Goal: Answer question/provide support: Answer question/provide support

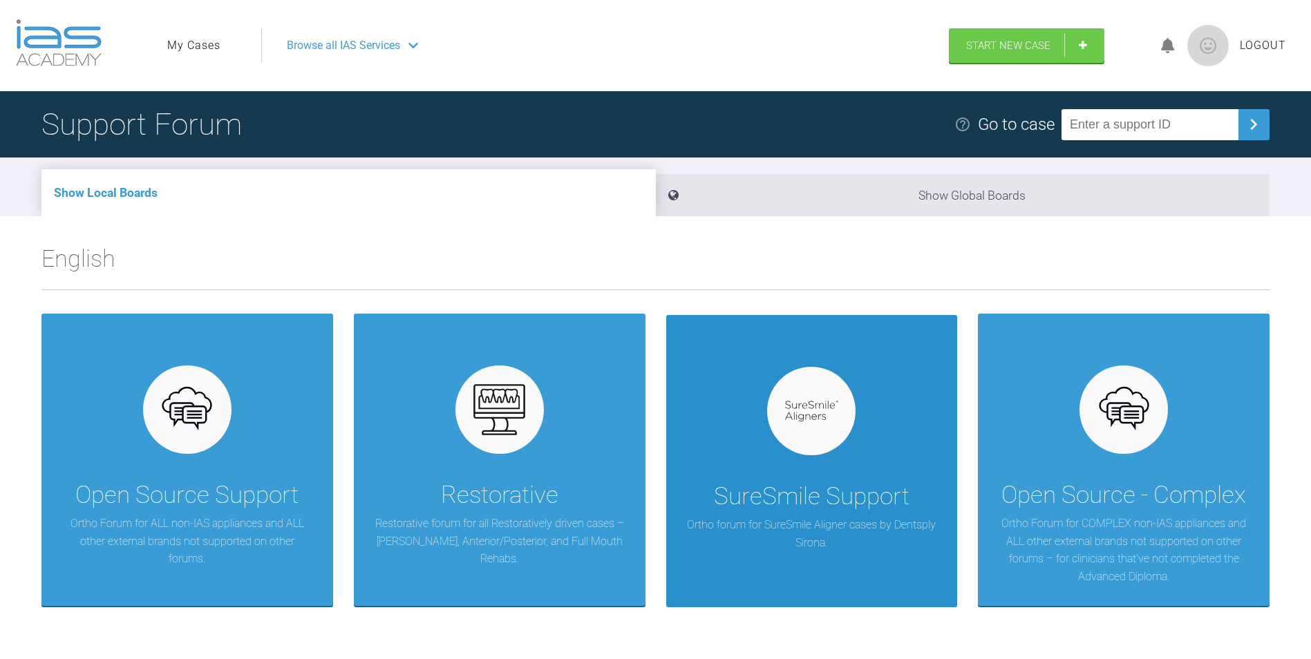
click at [828, 401] on img at bounding box center [811, 411] width 53 height 21
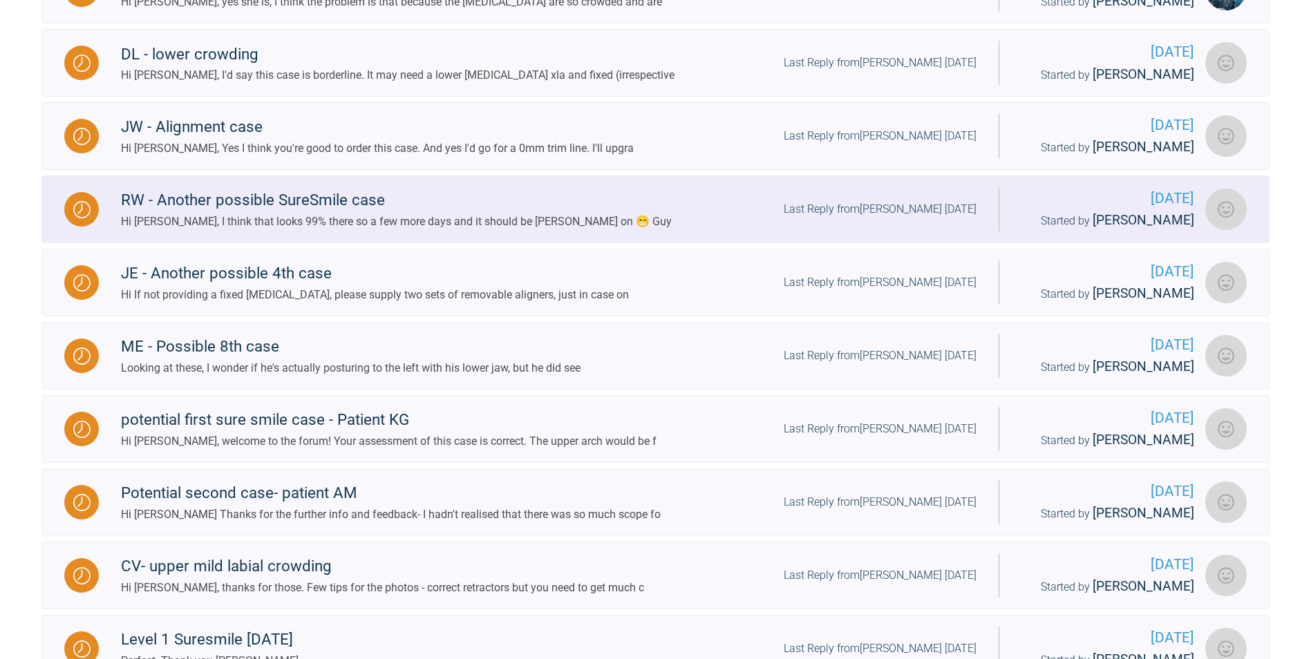
scroll to position [691, 0]
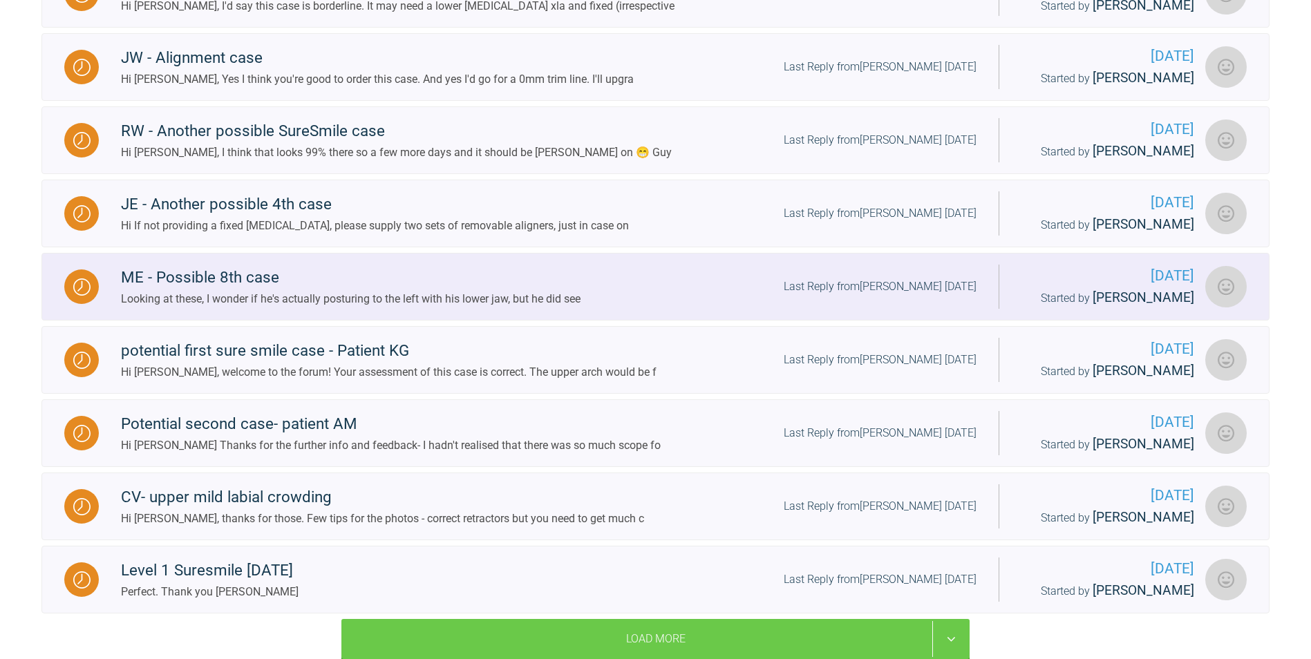
click at [392, 315] on link "ME - Possible 8th case Looking at these, I wonder if he's actually posturing to…" at bounding box center [655, 287] width 1228 height 68
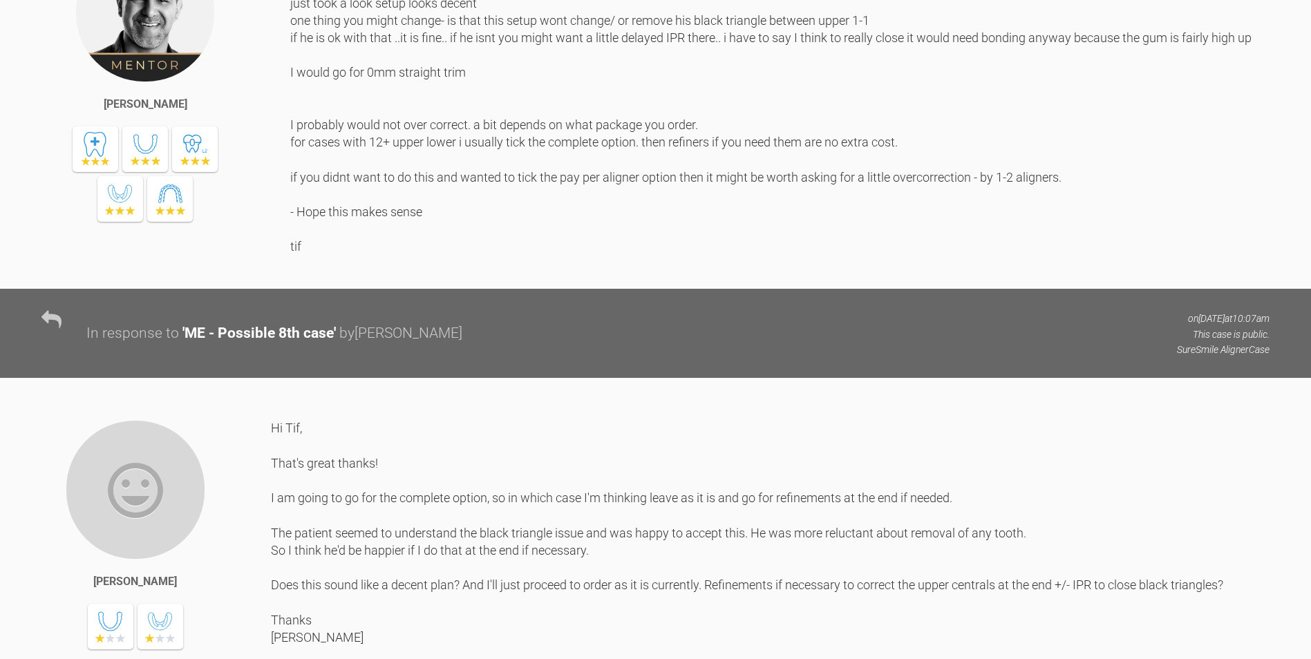
scroll to position [3361, 0]
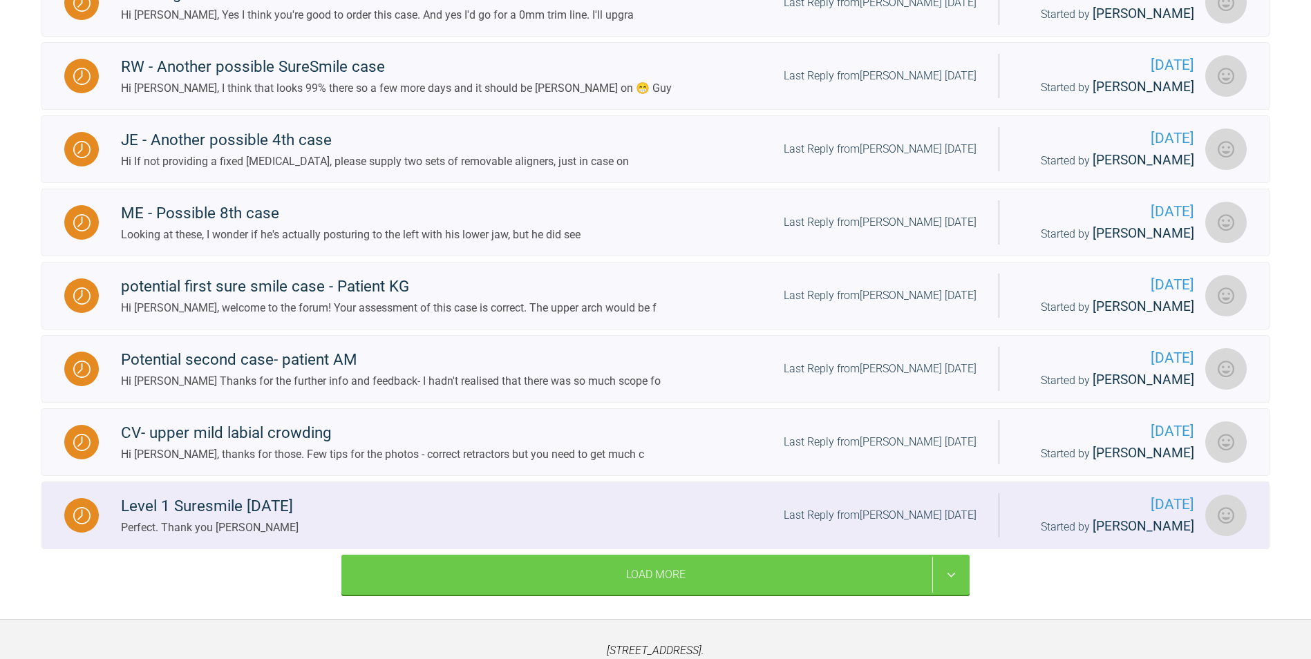
scroll to position [833, 0]
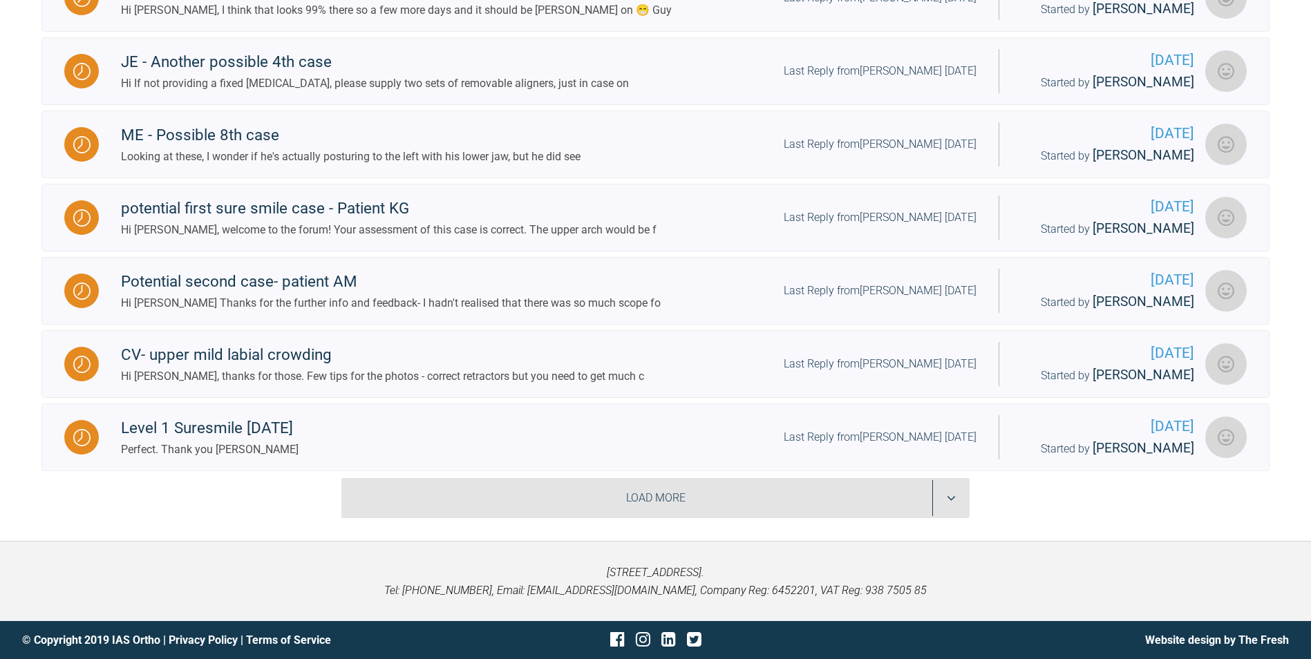
click at [486, 507] on div "Load More" at bounding box center [655, 498] width 628 height 40
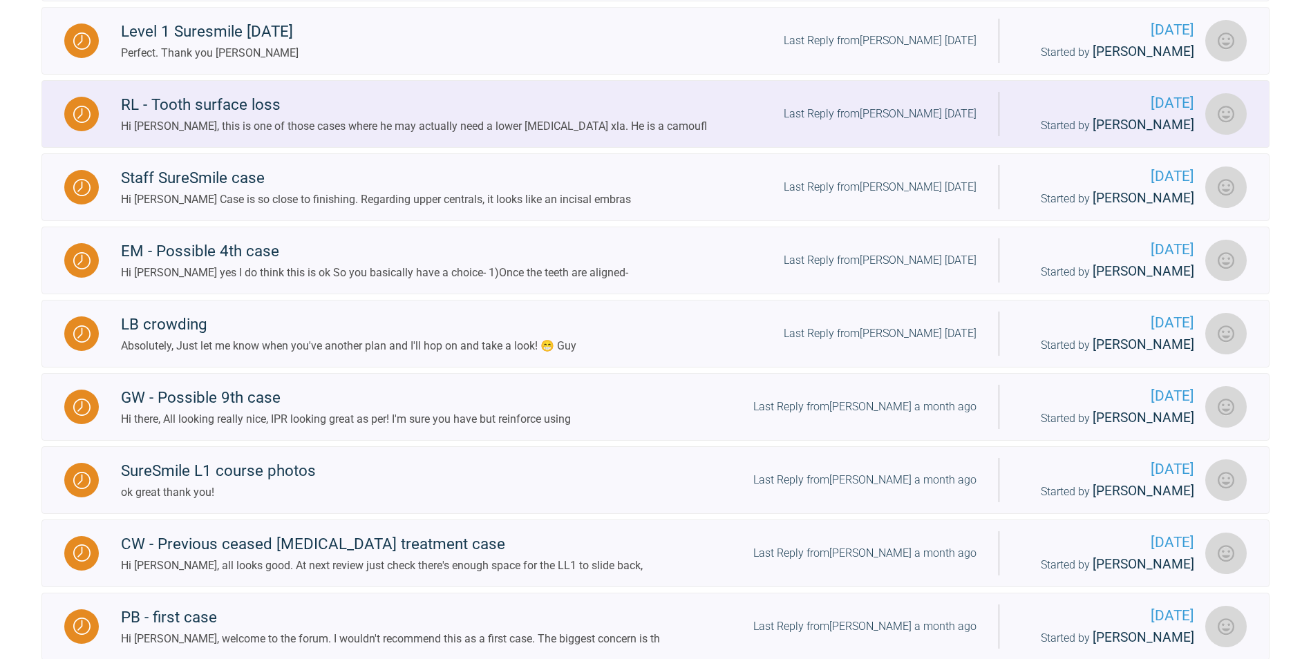
scroll to position [1248, 0]
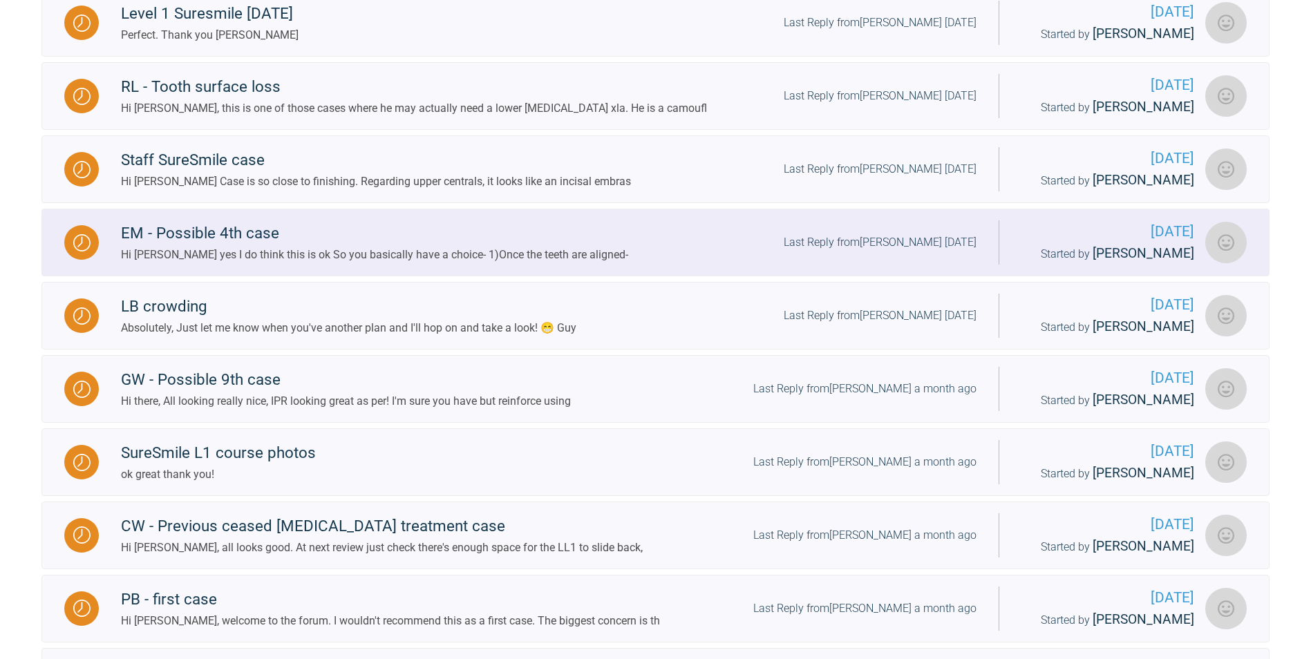
click at [699, 253] on div "EM - Possible 4th case Hi [PERSON_NAME] yes I do think this is ok So you basica…" at bounding box center [549, 242] width 900 height 42
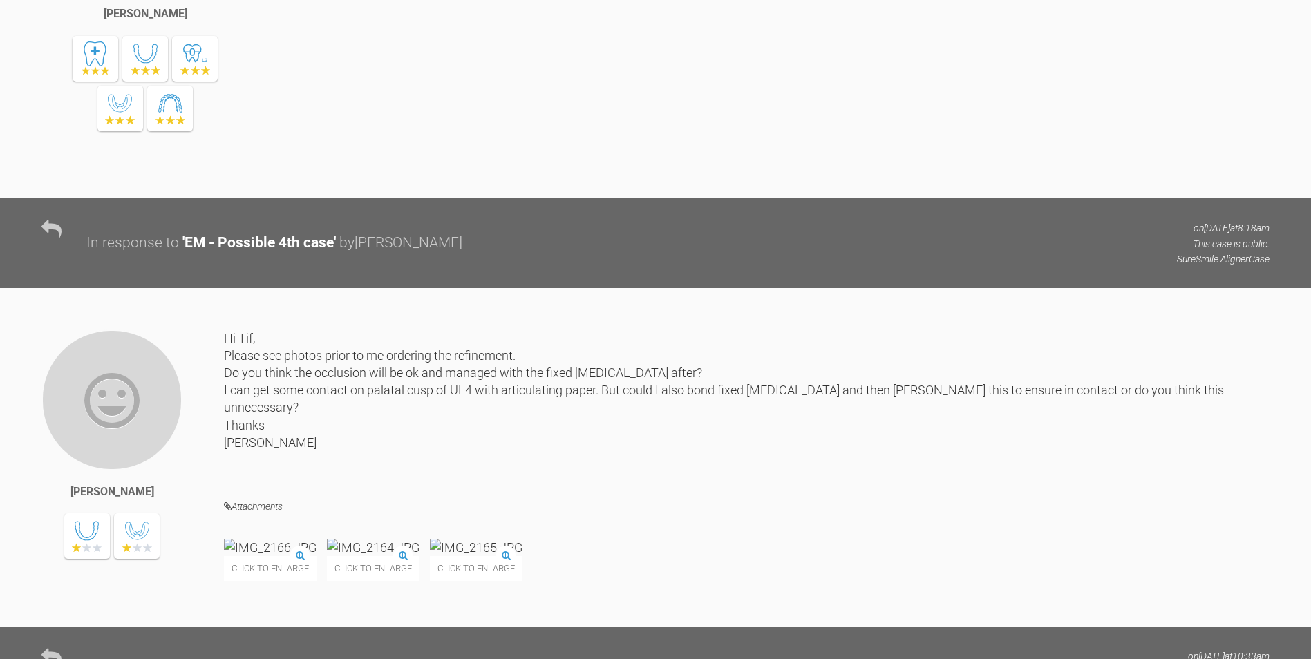
scroll to position [14117, 0]
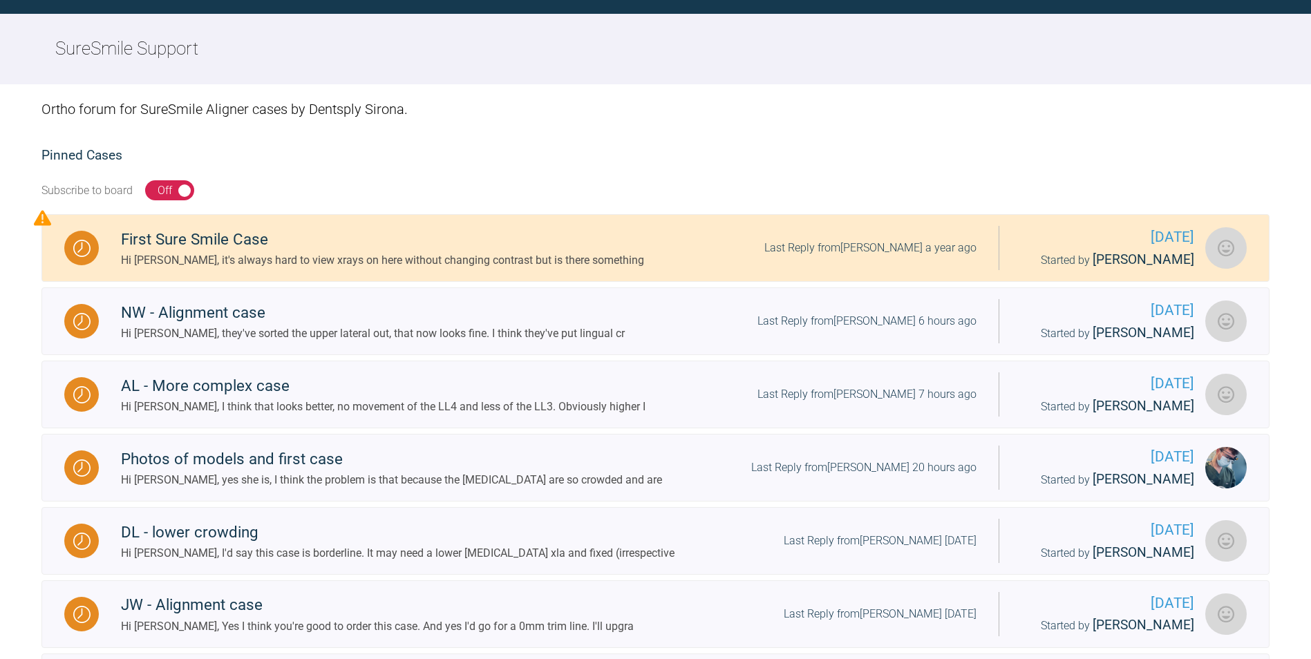
scroll to position [833, 0]
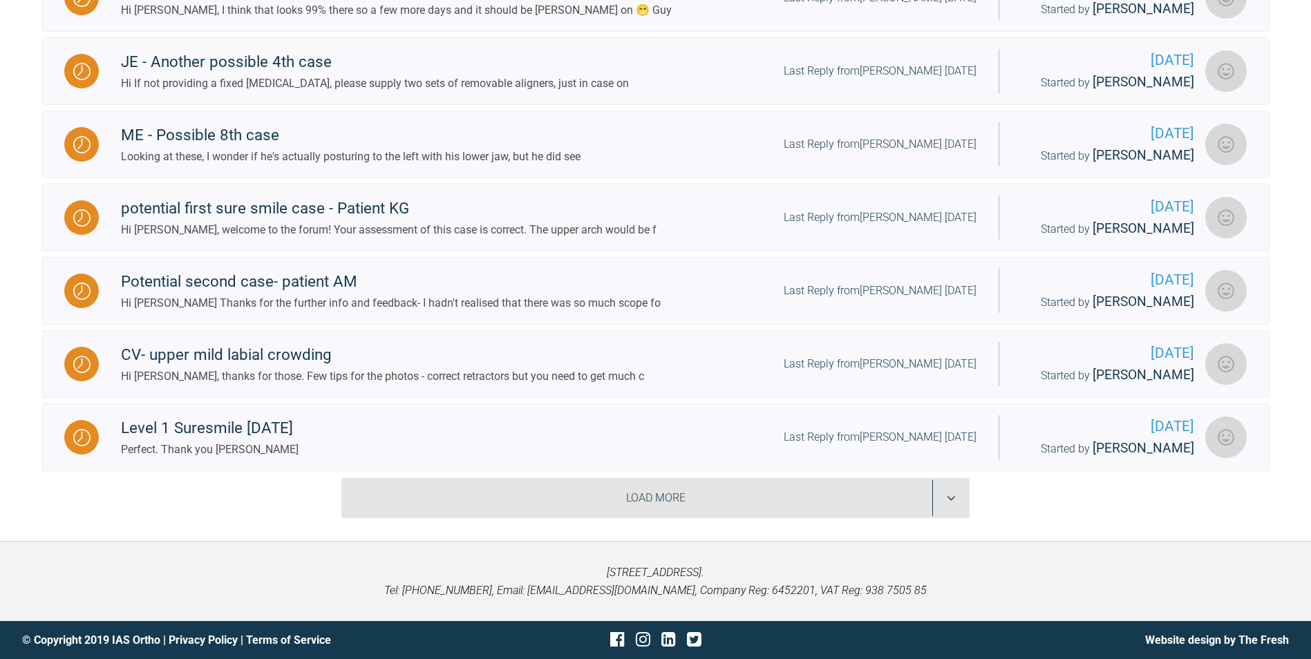
click at [417, 483] on div "Load More" at bounding box center [655, 498] width 628 height 40
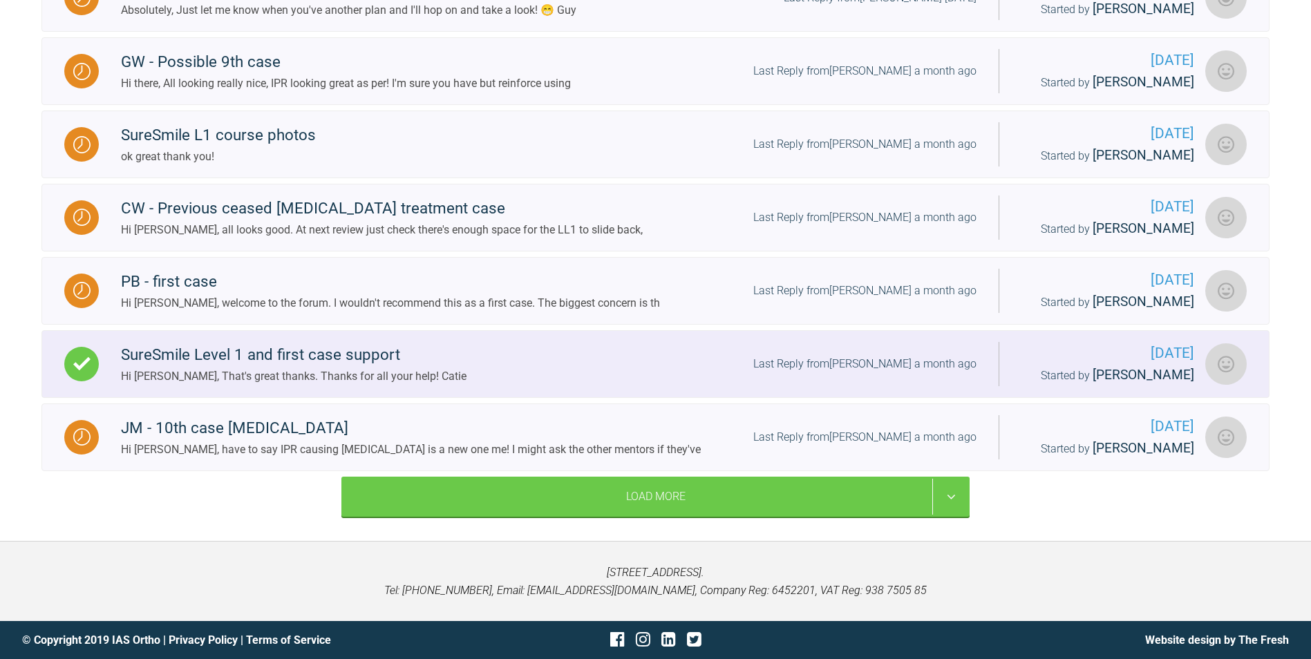
click at [475, 365] on div "SureSmile Level 1 and first case support Hi [PERSON_NAME], That's great thanks.…" at bounding box center [549, 364] width 900 height 42
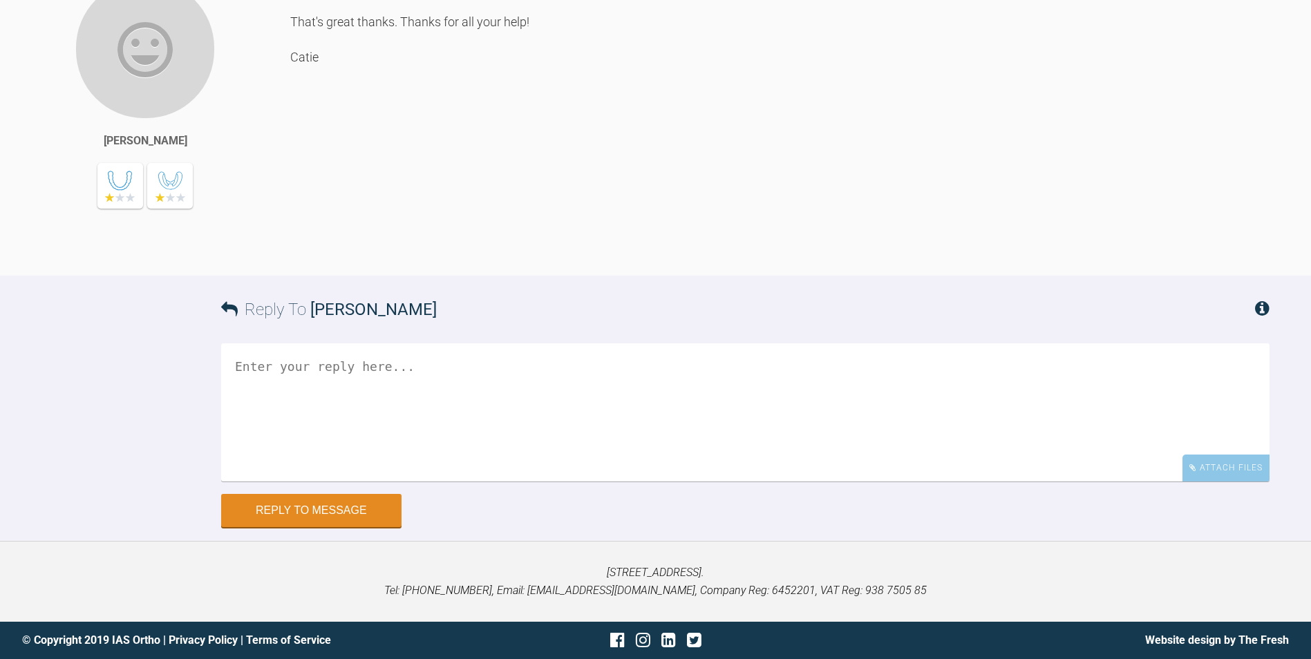
scroll to position [34101, 0]
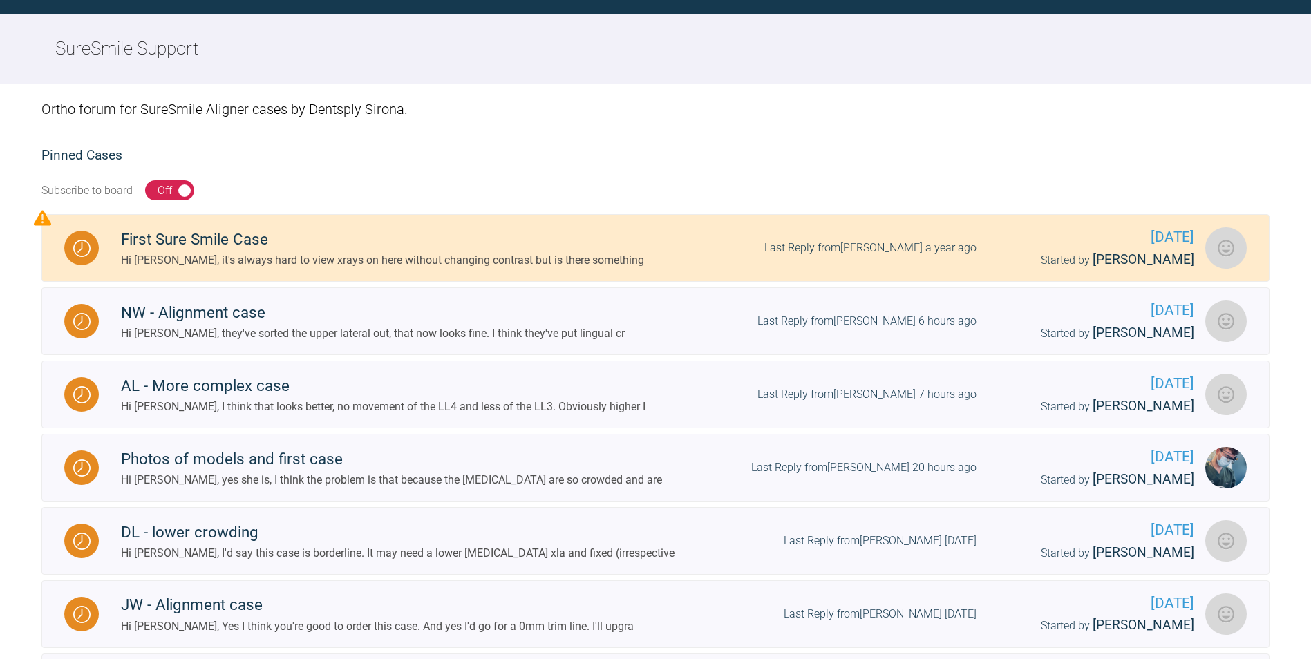
scroll to position [833, 0]
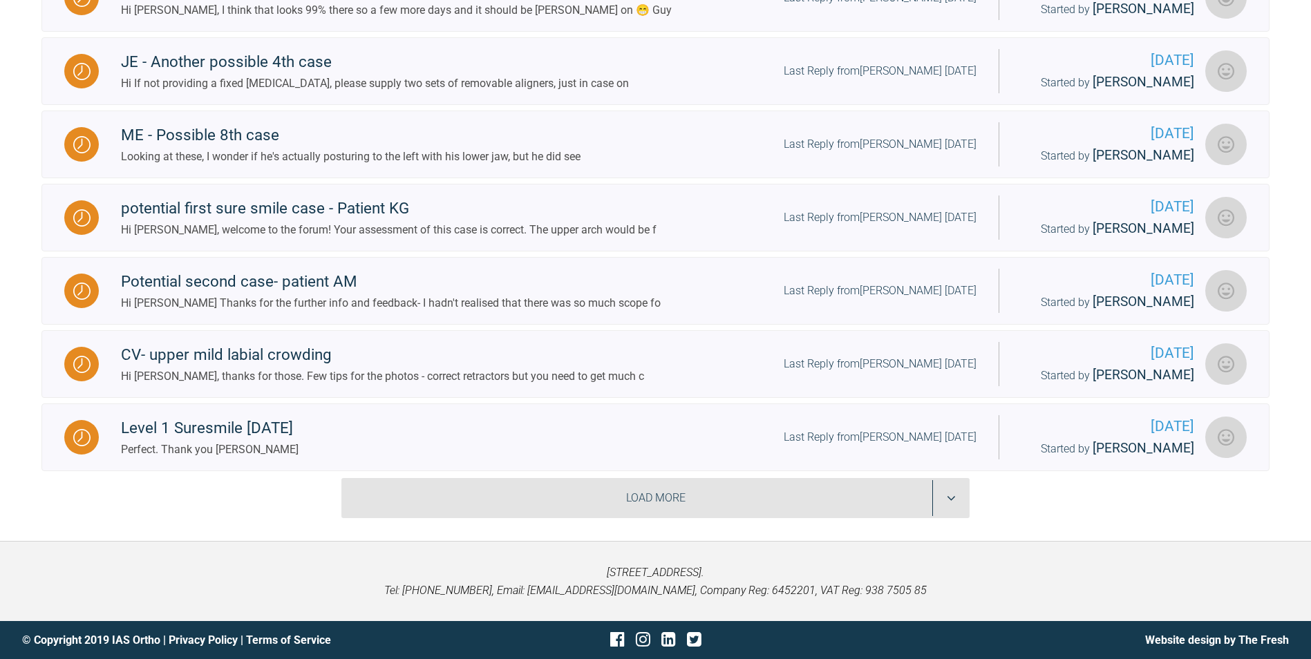
click at [510, 488] on div "Load More" at bounding box center [655, 498] width 628 height 40
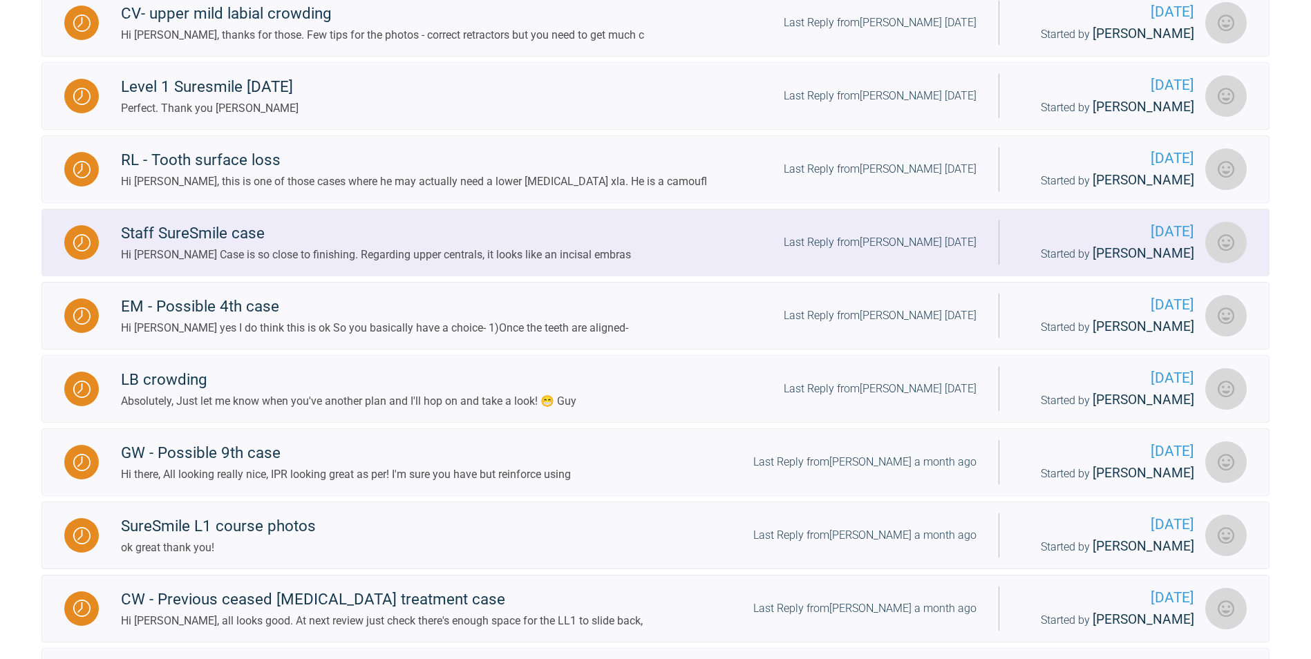
scroll to position [1151, 0]
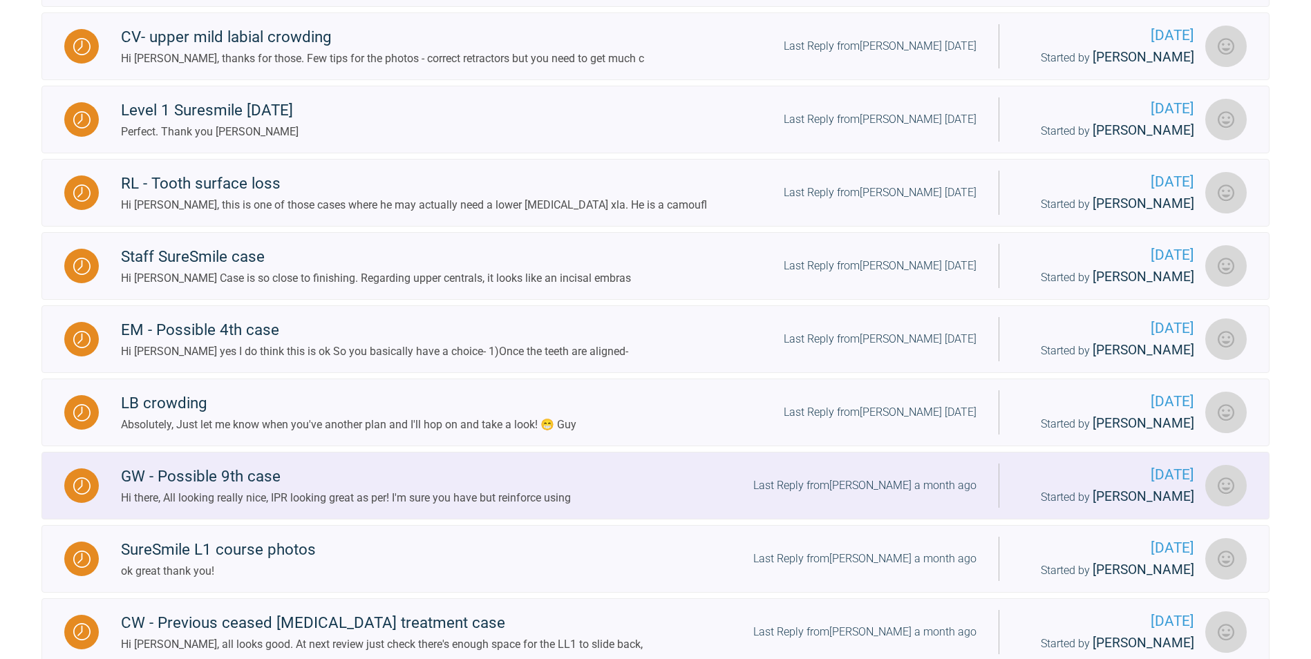
click at [428, 475] on div "GW - Possible 9th case" at bounding box center [346, 476] width 450 height 25
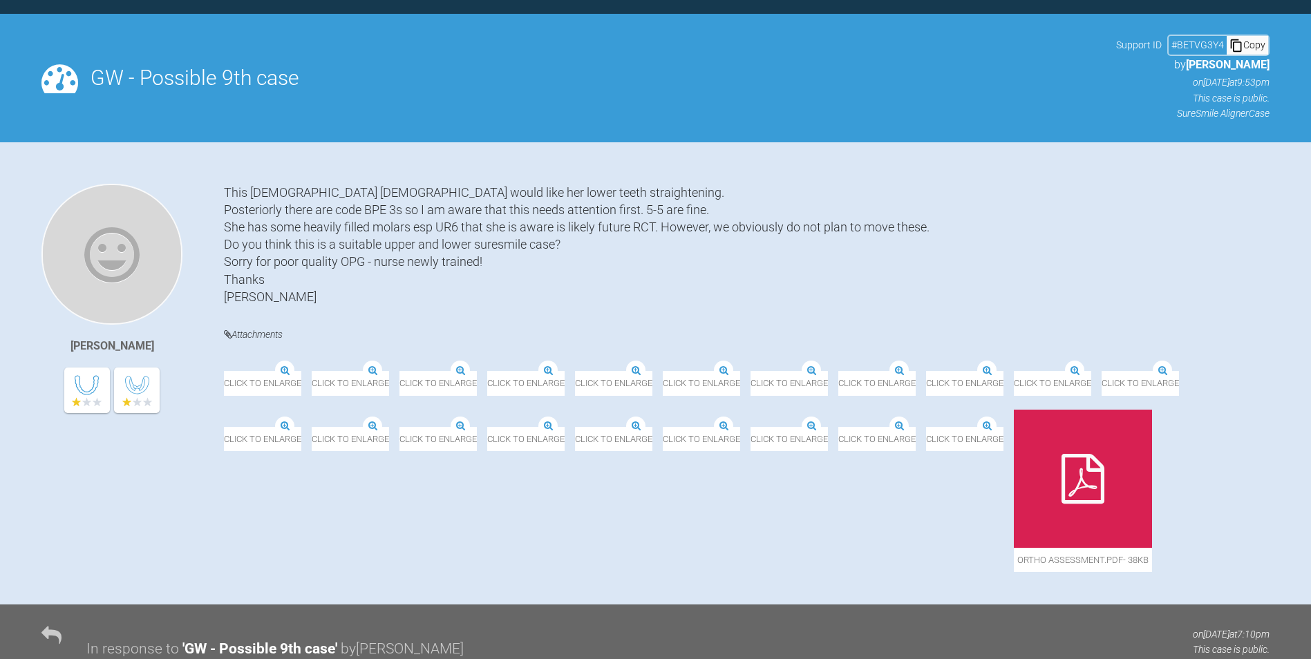
scroll to position [1151, 0]
